Goal: Task Accomplishment & Management: Use online tool/utility

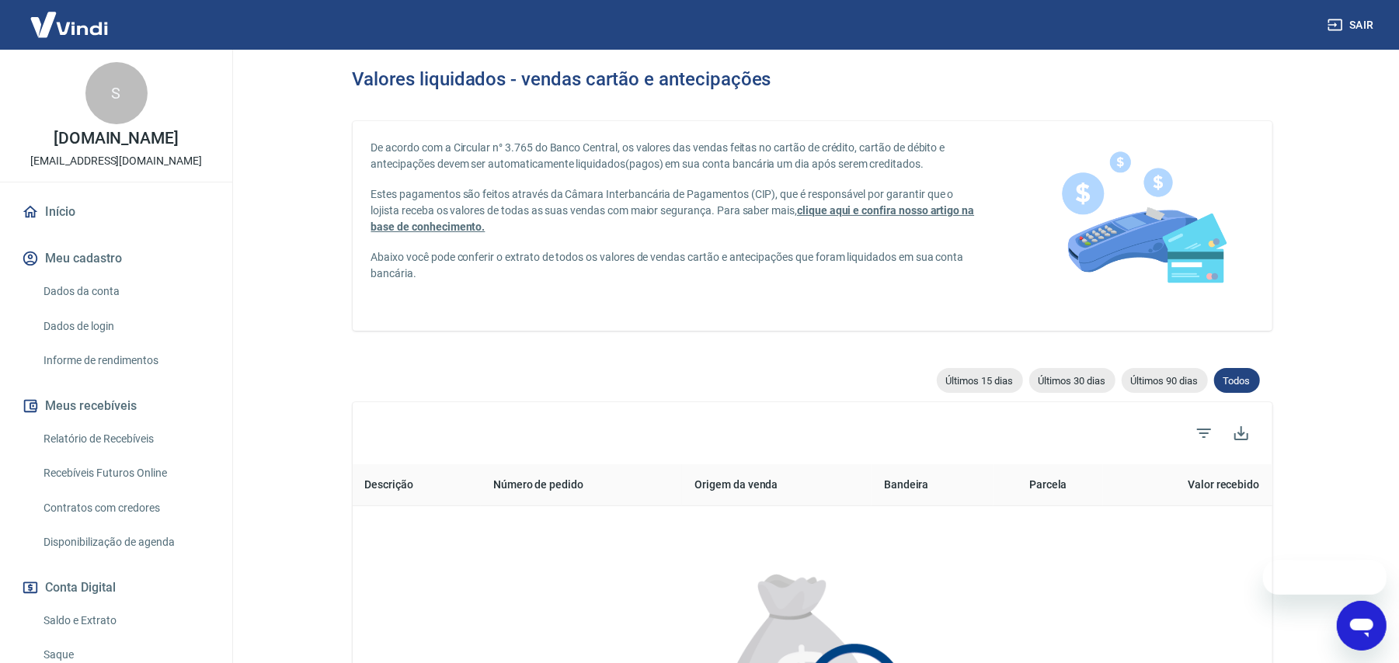
click at [66, 209] on link "Início" at bounding box center [116, 212] width 195 height 34
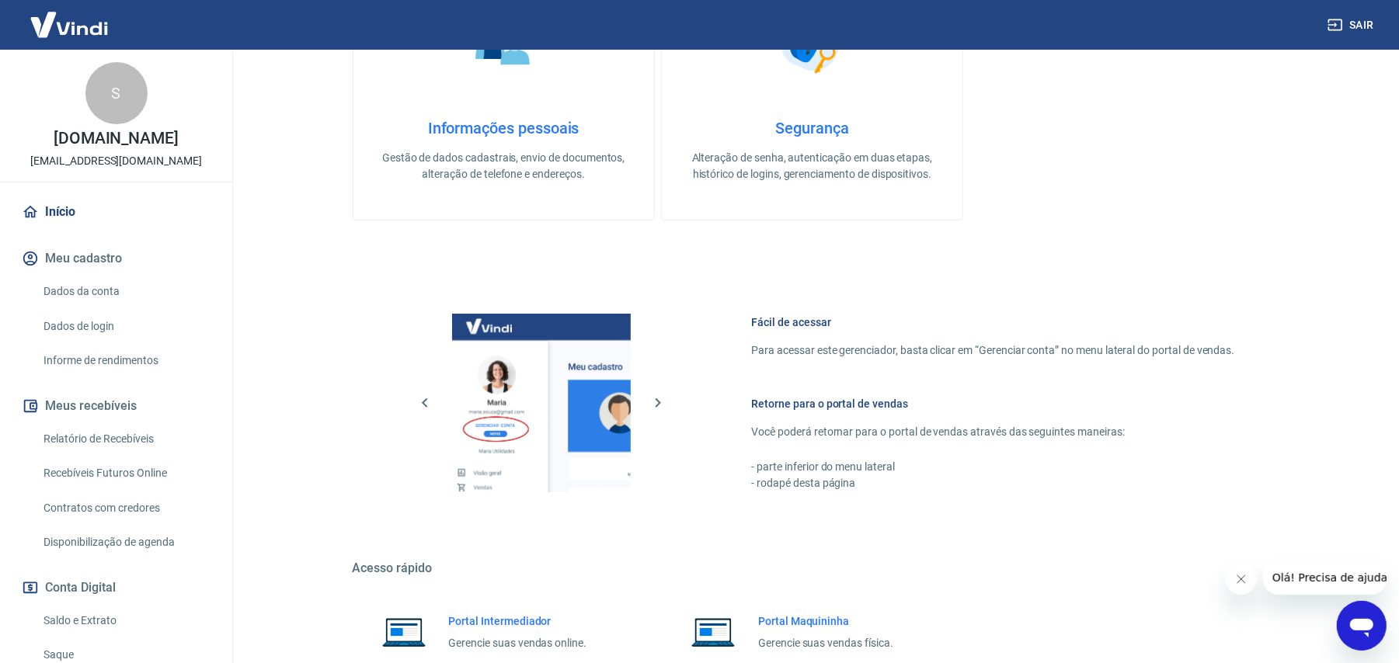
scroll to position [548, 0]
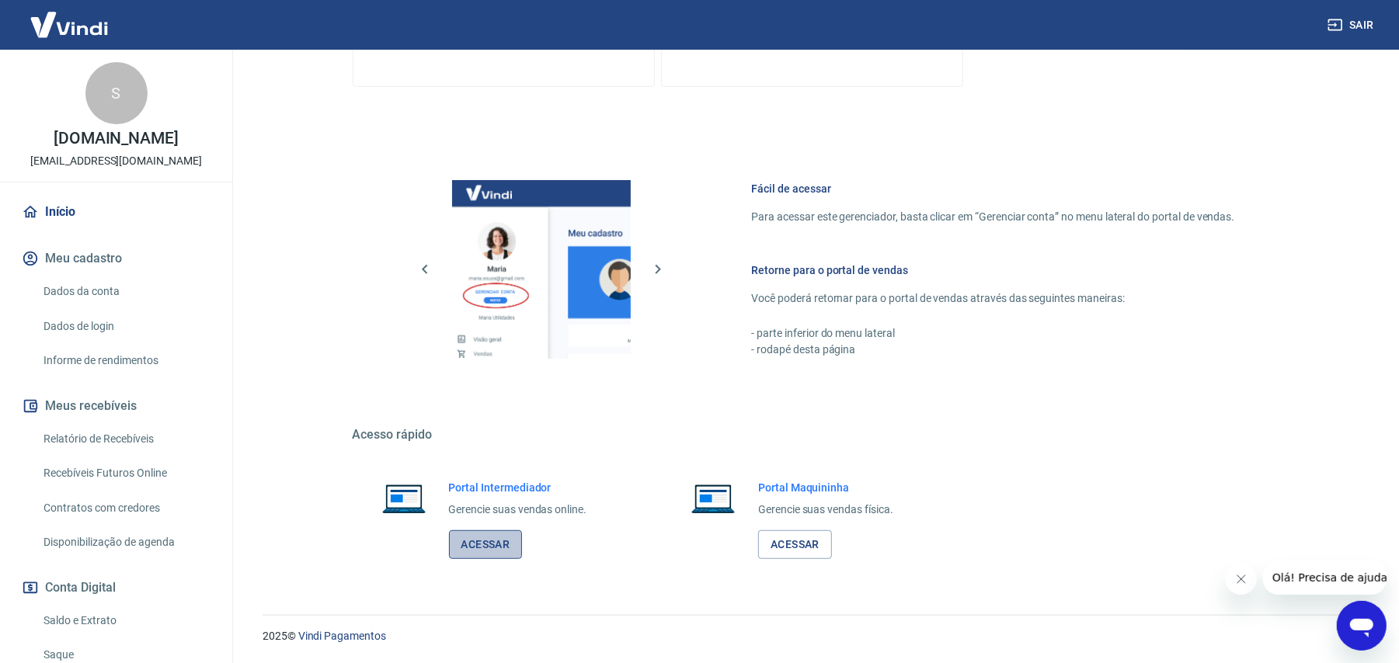
click at [482, 551] on link "Acessar" at bounding box center [486, 544] width 74 height 29
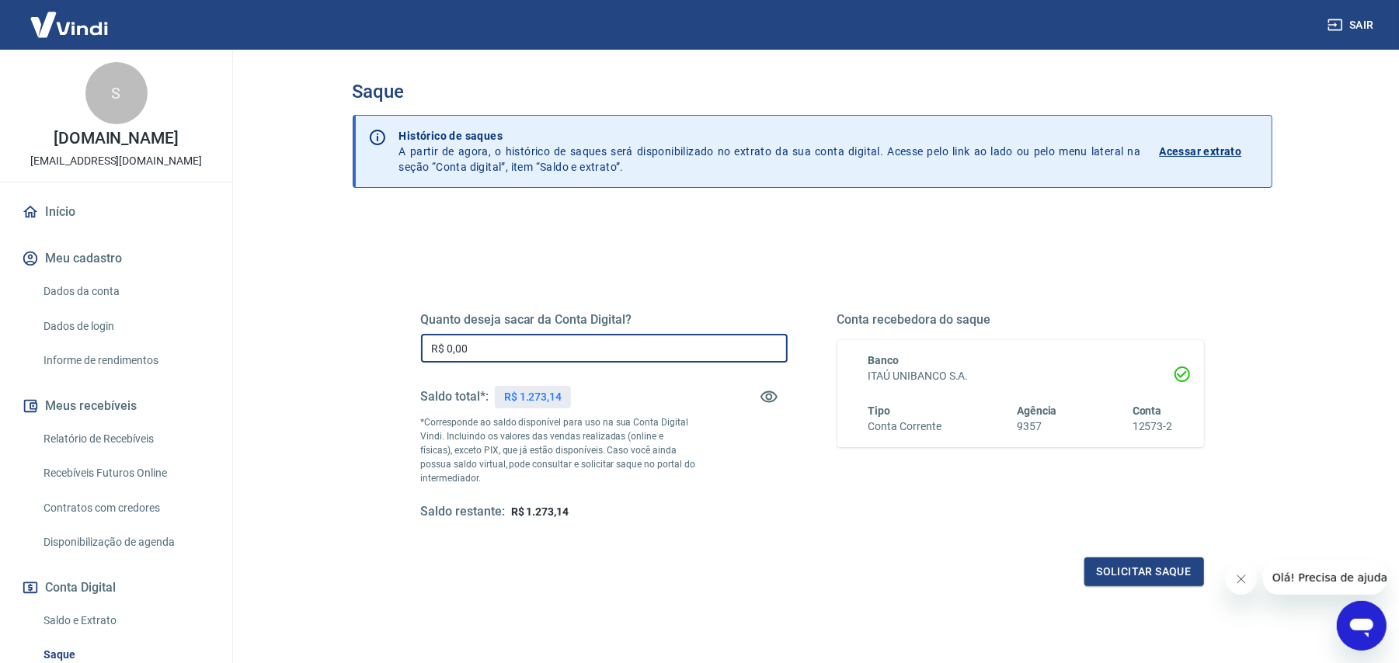
click at [622, 353] on input "R$ 0,00" at bounding box center [604, 348] width 367 height 29
type input "R$ 1.273,14"
click at [1120, 581] on button "Solicitar saque" at bounding box center [1144, 572] width 120 height 29
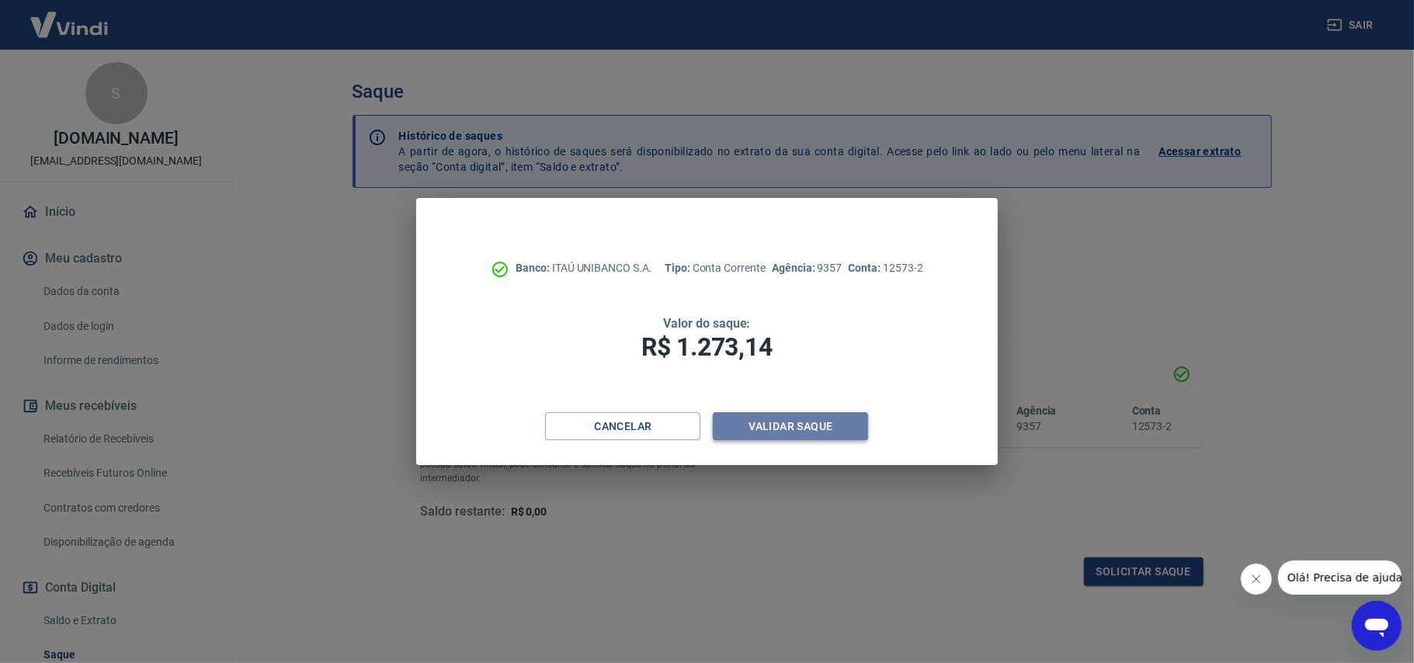
click at [799, 420] on button "Validar saque" at bounding box center [790, 426] width 155 height 29
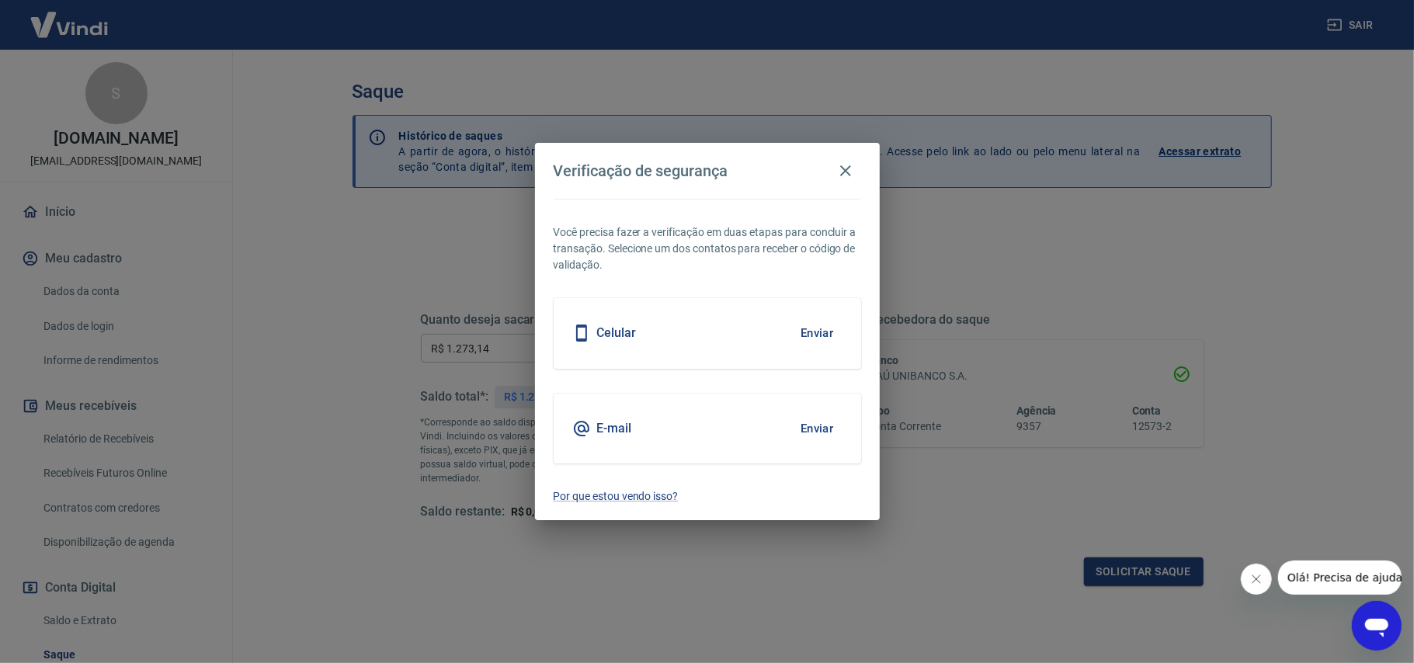
click at [823, 430] on button "Enviar" at bounding box center [817, 428] width 50 height 33
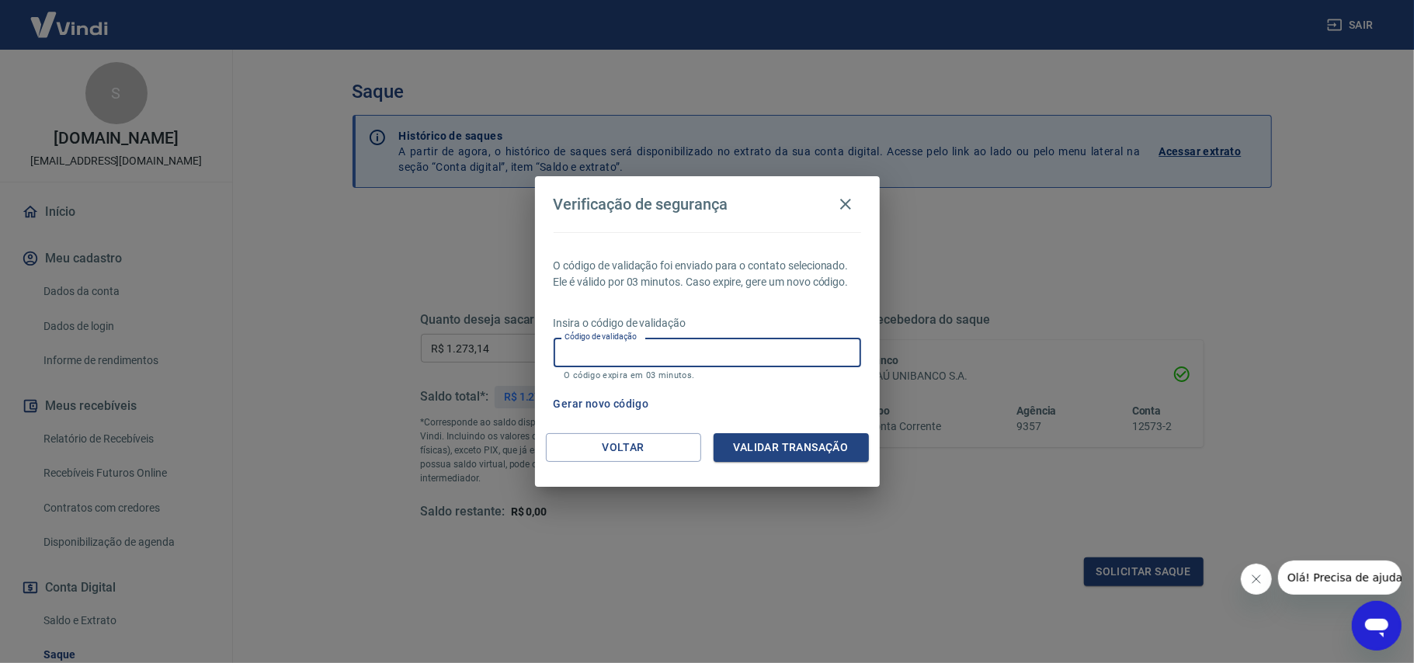
click at [671, 343] on input "Código de validação" at bounding box center [708, 352] width 308 height 29
paste input "618161"
type input "618161"
click at [763, 438] on button "Validar transação" at bounding box center [791, 447] width 155 height 29
